Goal: Task Accomplishment & Management: Manage account settings

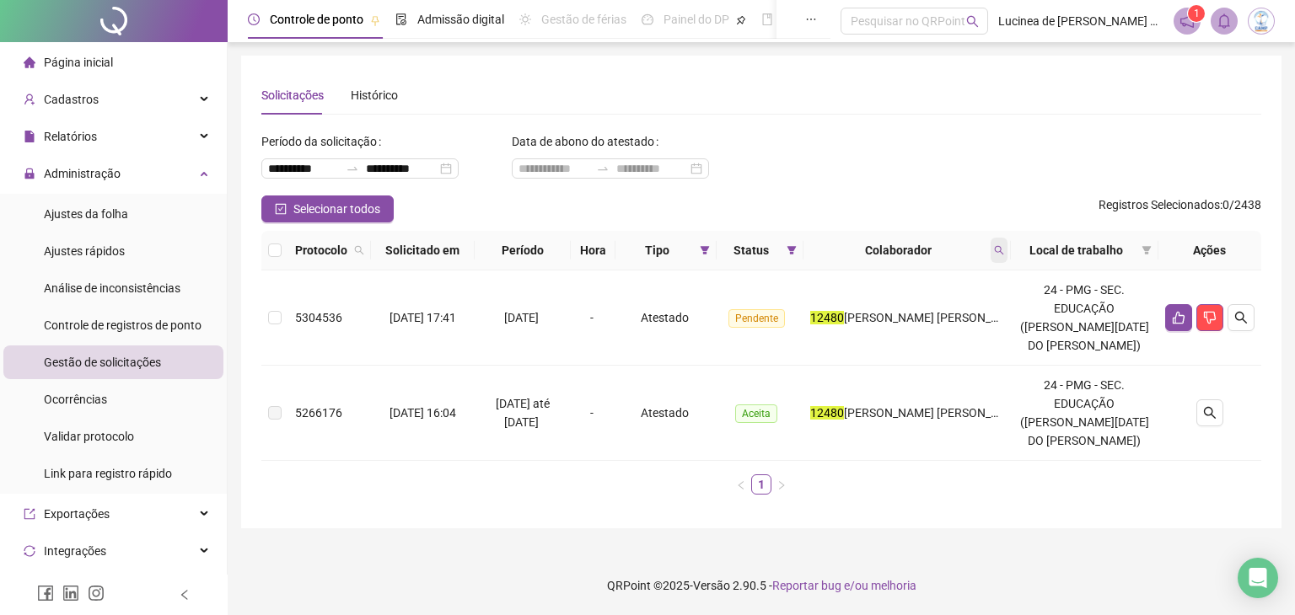
click at [1004, 254] on icon "search" at bounding box center [999, 250] width 10 height 10
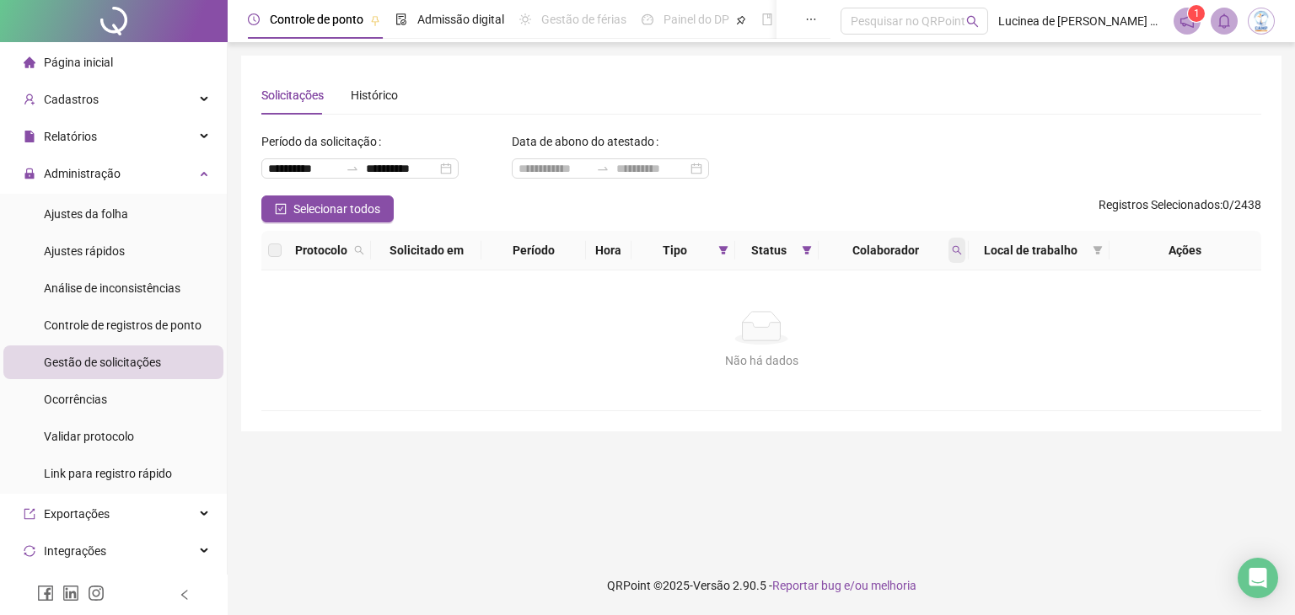
click at [960, 249] on icon "search" at bounding box center [957, 250] width 10 height 10
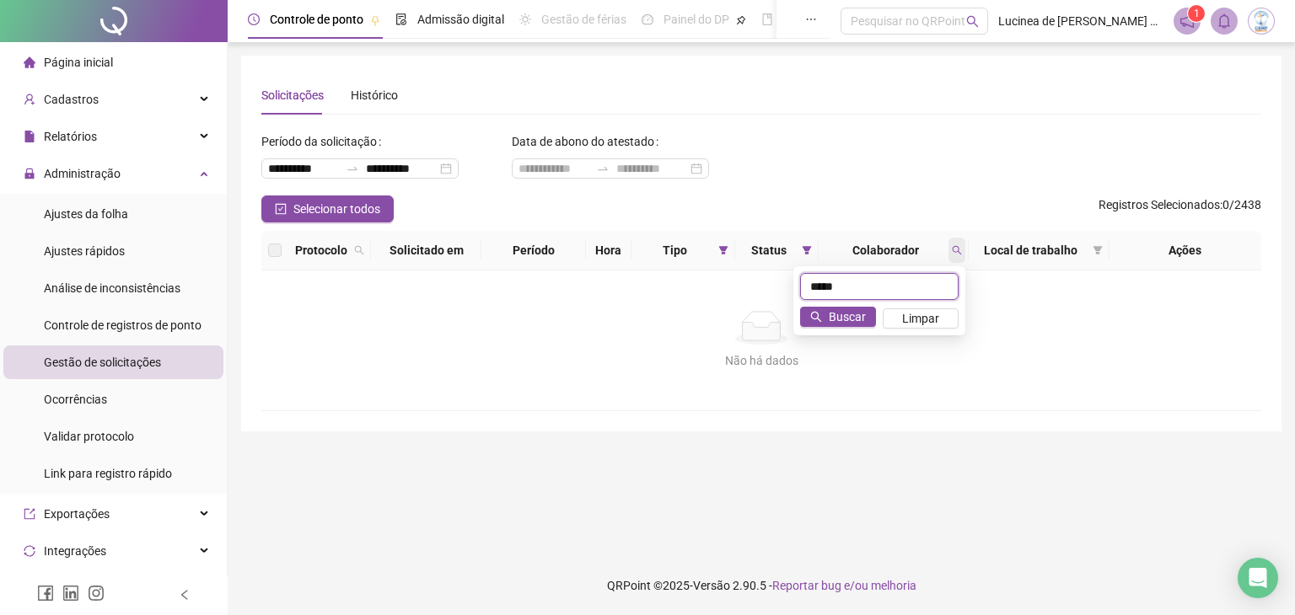
type input "*****"
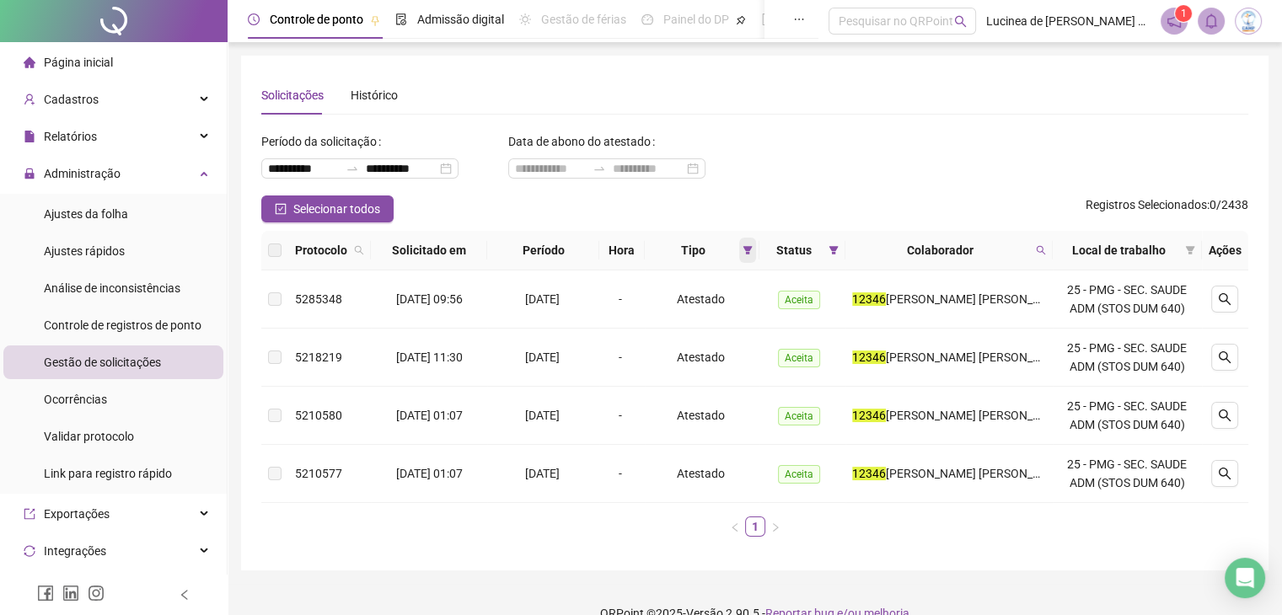
click at [753, 249] on icon "filter" at bounding box center [748, 250] width 9 height 8
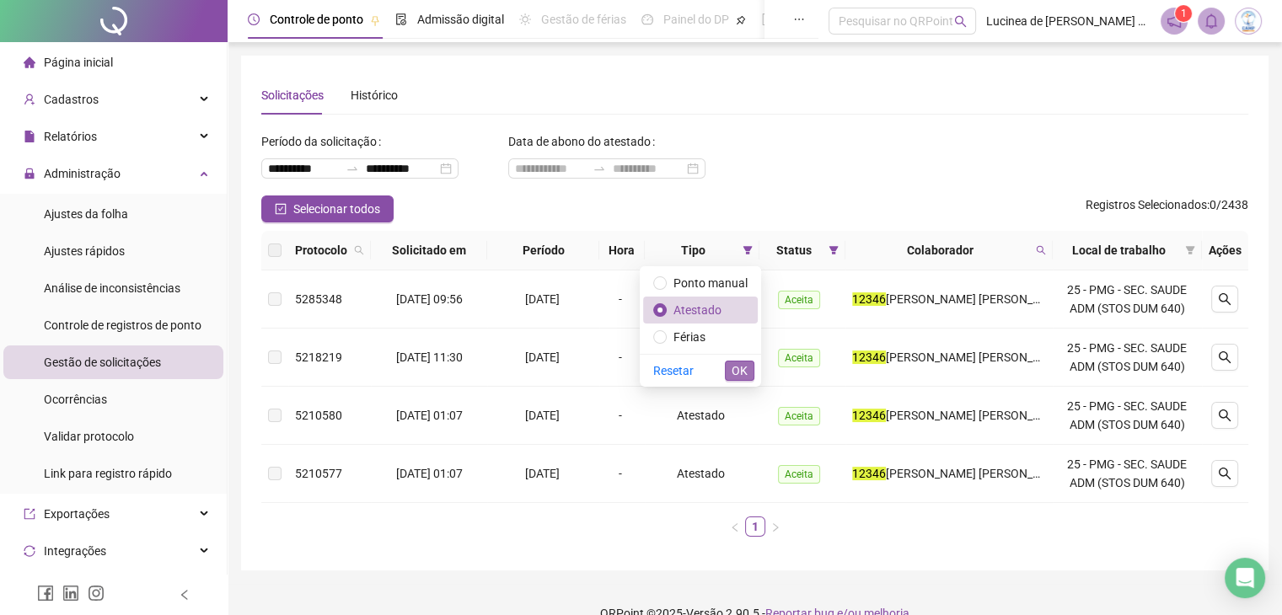
click at [742, 377] on span "OK" at bounding box center [740, 371] width 16 height 19
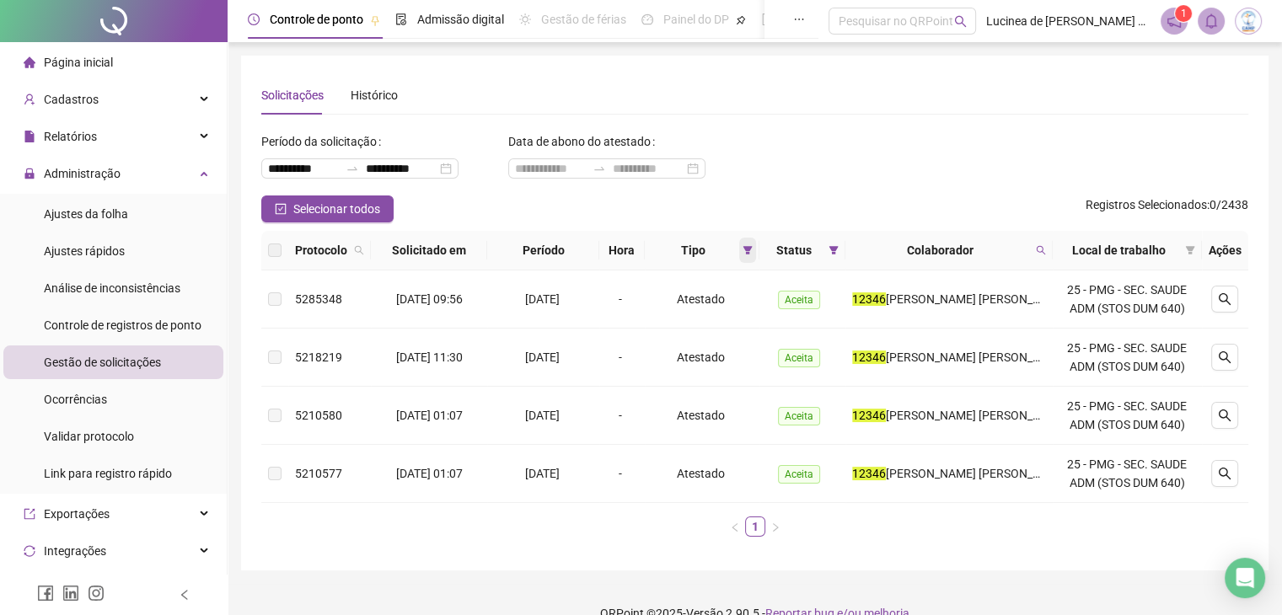
click at [753, 254] on icon "filter" at bounding box center [748, 250] width 10 height 10
click at [91, 207] on span "Ajustes da folha" at bounding box center [86, 213] width 84 height 13
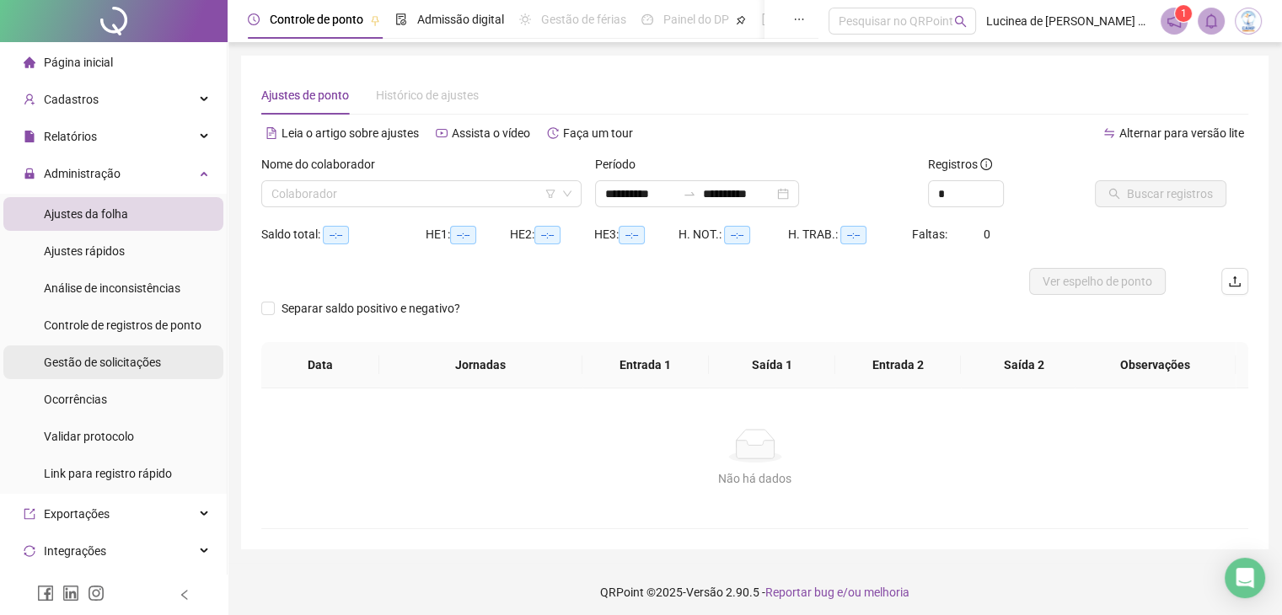
type input "**********"
click at [138, 356] on span "Gestão de solicitações" at bounding box center [102, 362] width 117 height 13
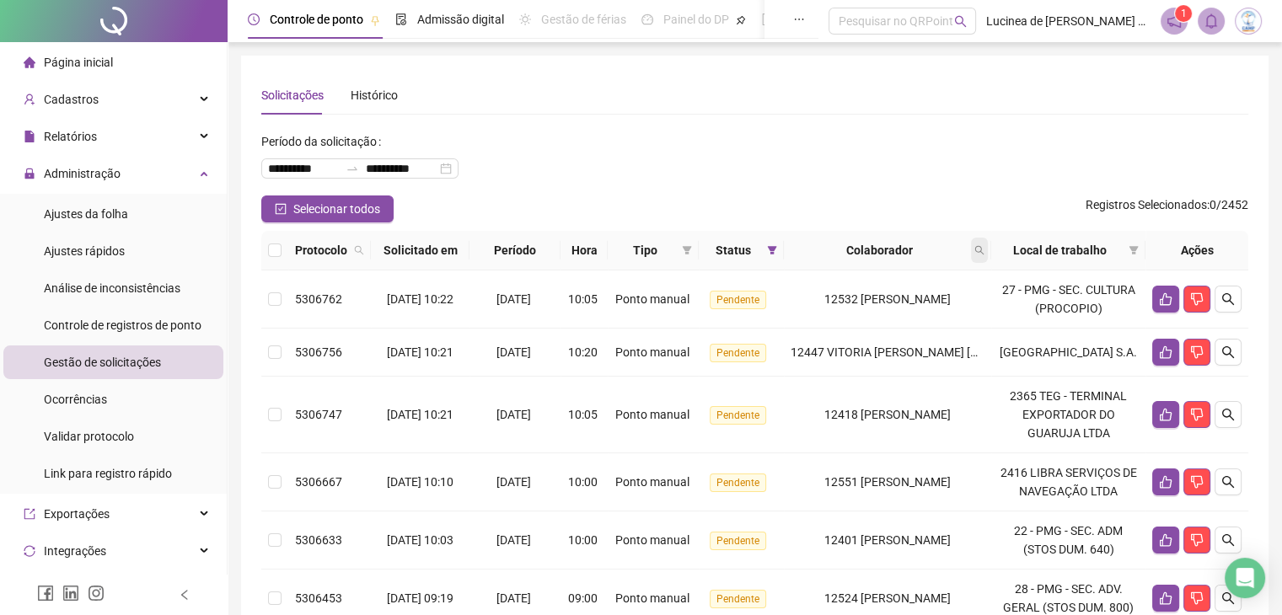
click at [985, 250] on icon "search" at bounding box center [980, 250] width 10 height 10
type input "*****"
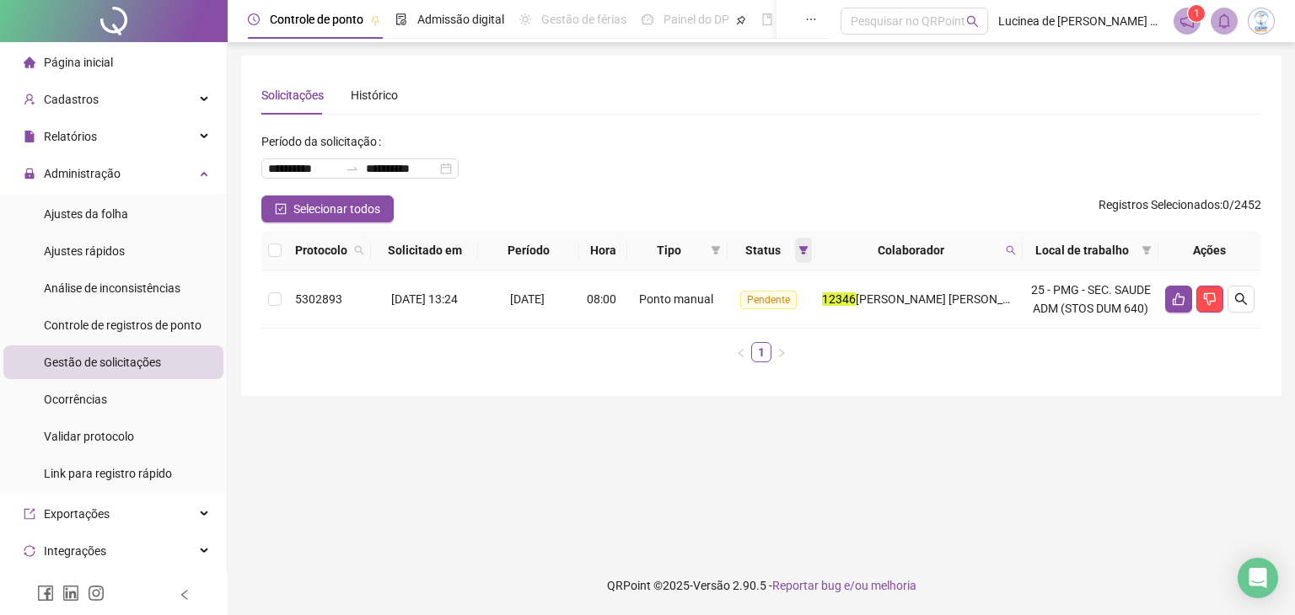
click at [808, 247] on icon "filter" at bounding box center [803, 250] width 9 height 8
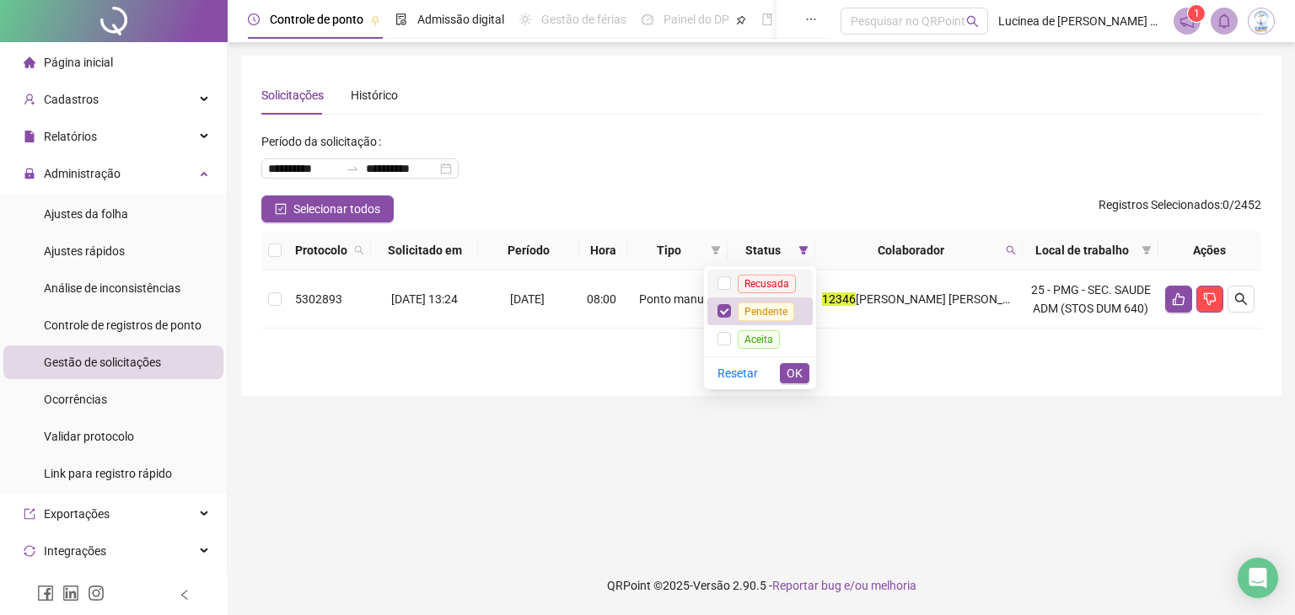
click at [758, 291] on span "Recusada" at bounding box center [767, 284] width 58 height 19
click at [772, 339] on span "Aceita" at bounding box center [759, 339] width 42 height 19
click at [794, 379] on span "OK" at bounding box center [795, 373] width 16 height 19
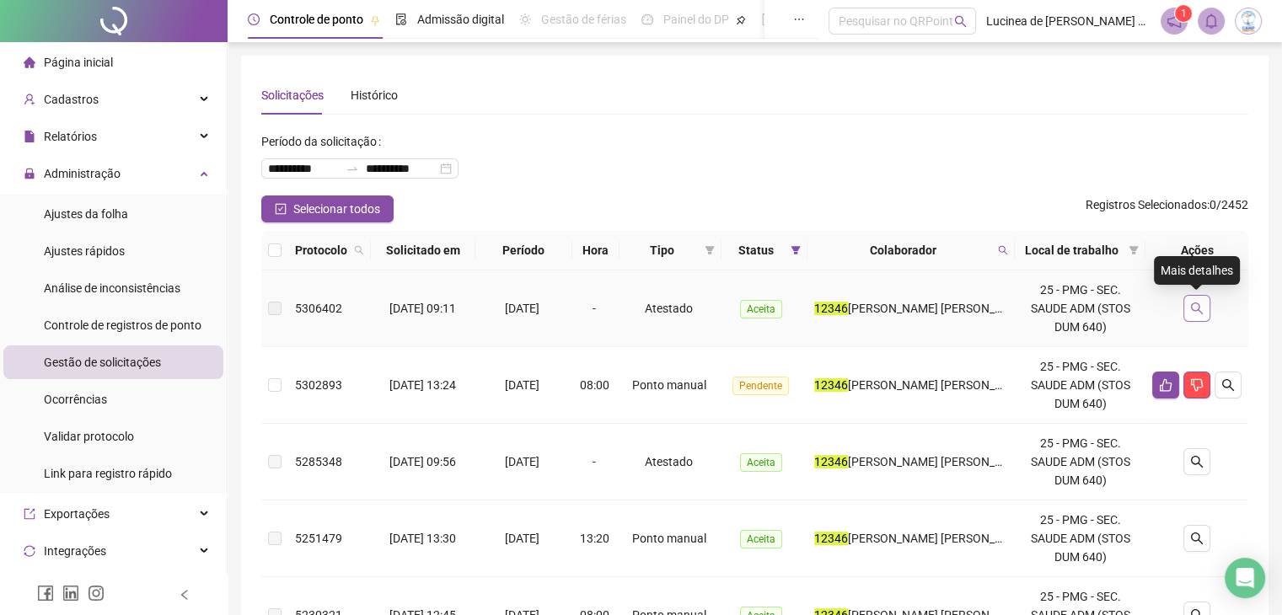
click at [1200, 306] on icon "search" at bounding box center [1196, 308] width 13 height 13
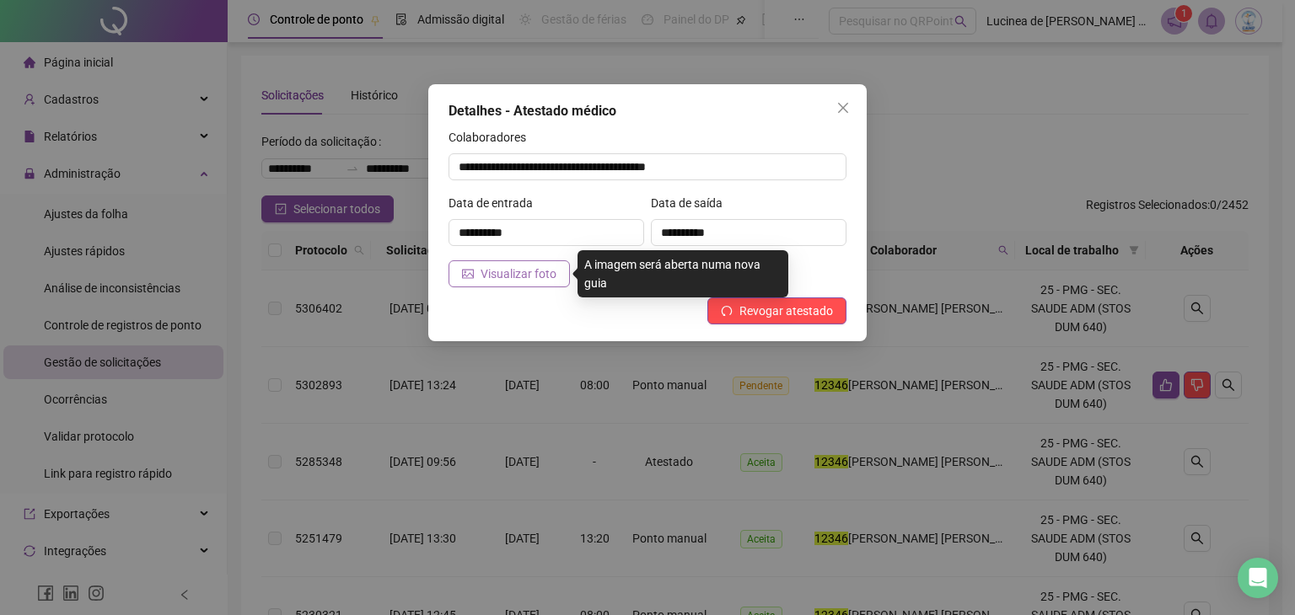
click at [493, 271] on span "Visualizar foto" at bounding box center [519, 274] width 76 height 19
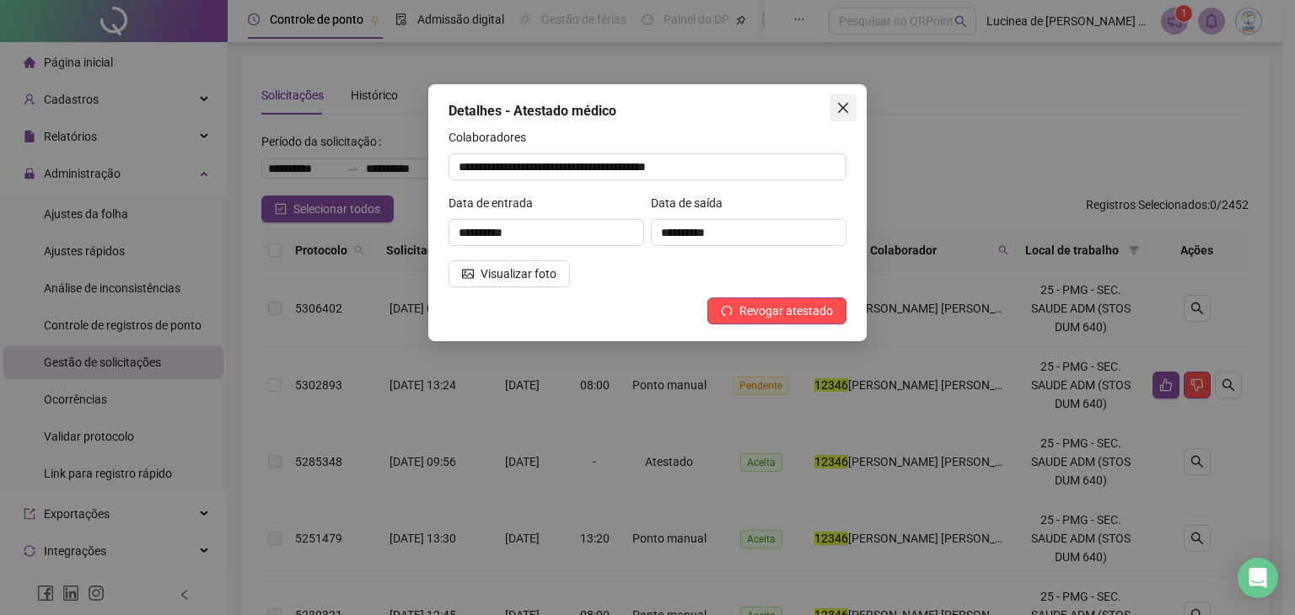
click at [842, 105] on icon "close" at bounding box center [842, 107] width 13 height 13
